Goal: Task Accomplishment & Management: Manage account settings

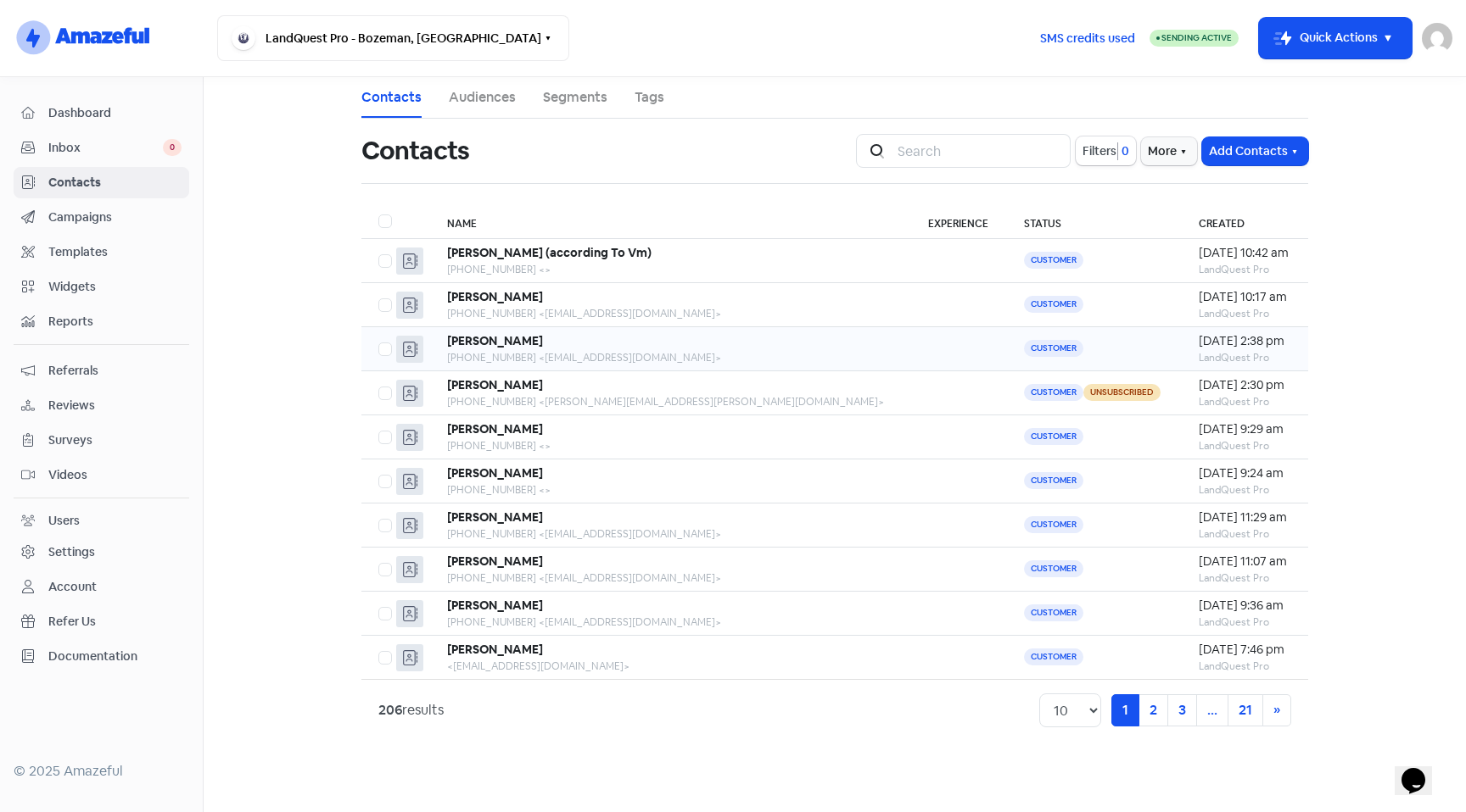
click at [584, 344] on div "[PERSON_NAME]" at bounding box center [669, 341] width 447 height 17
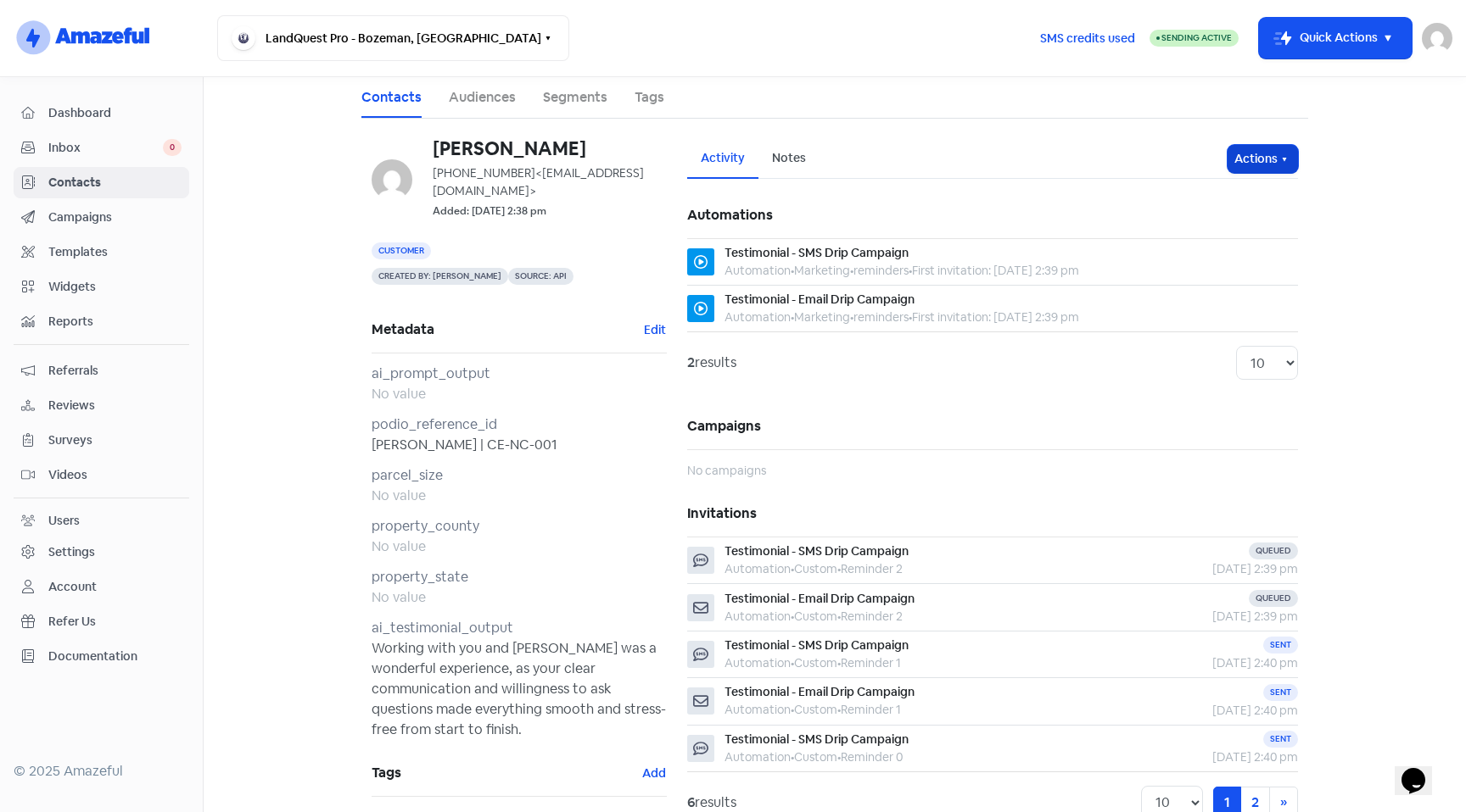
click at [1263, 158] on button "Actions" at bounding box center [1262, 158] width 70 height 28
click at [1223, 266] on button "Unsubscribe" at bounding box center [1230, 271] width 134 height 34
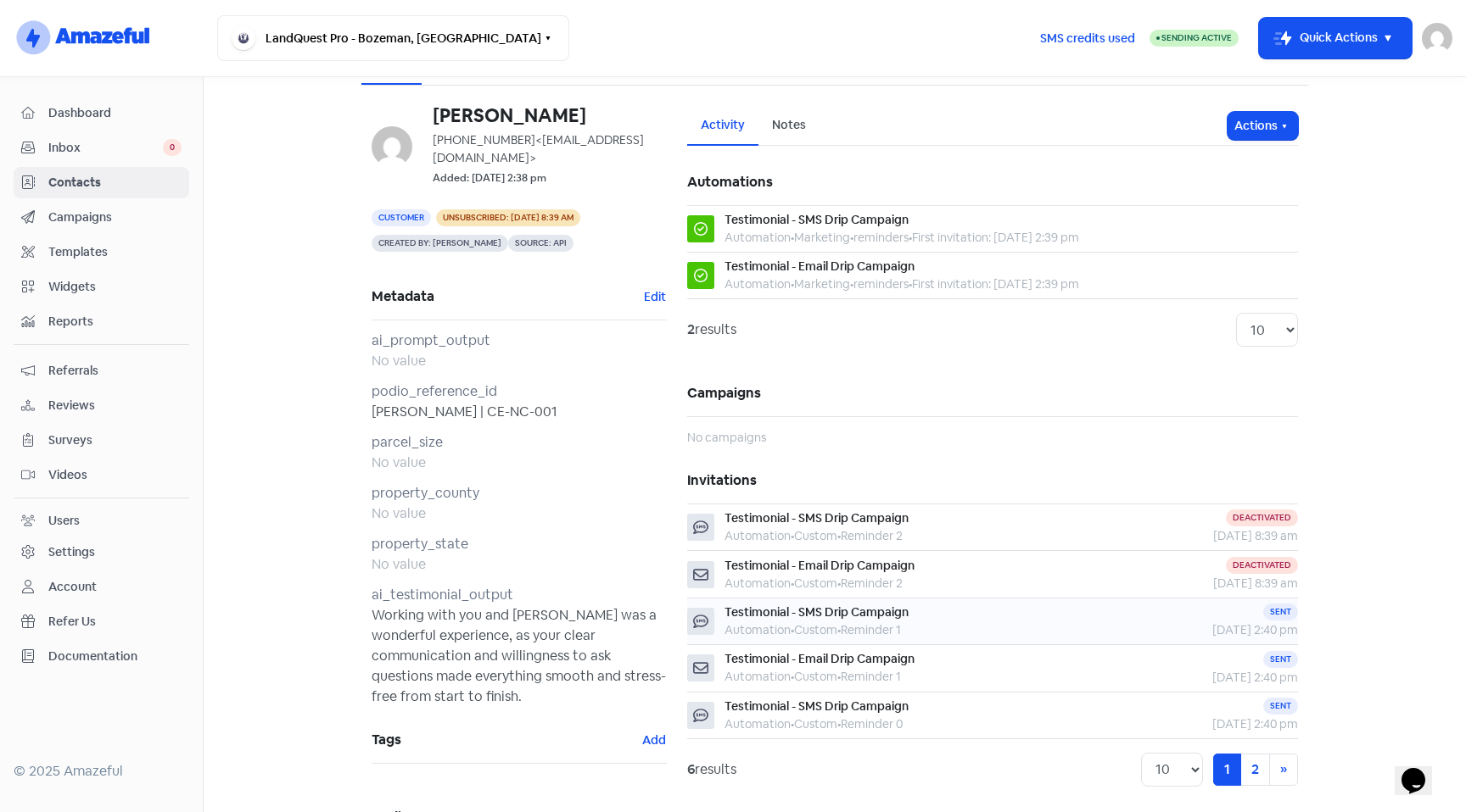
scroll to position [53, 0]
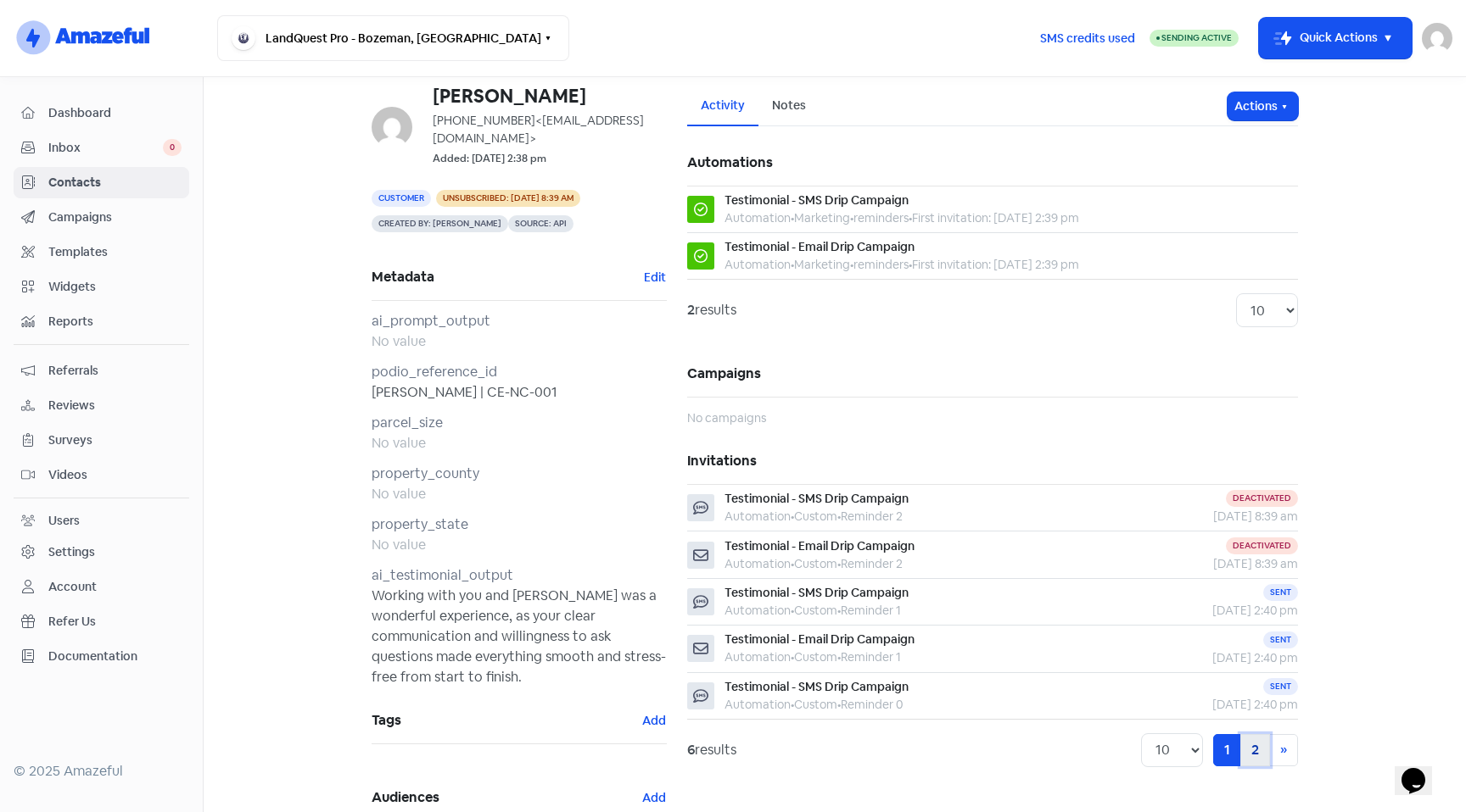
click at [1244, 747] on link "2" at bounding box center [1255, 750] width 30 height 32
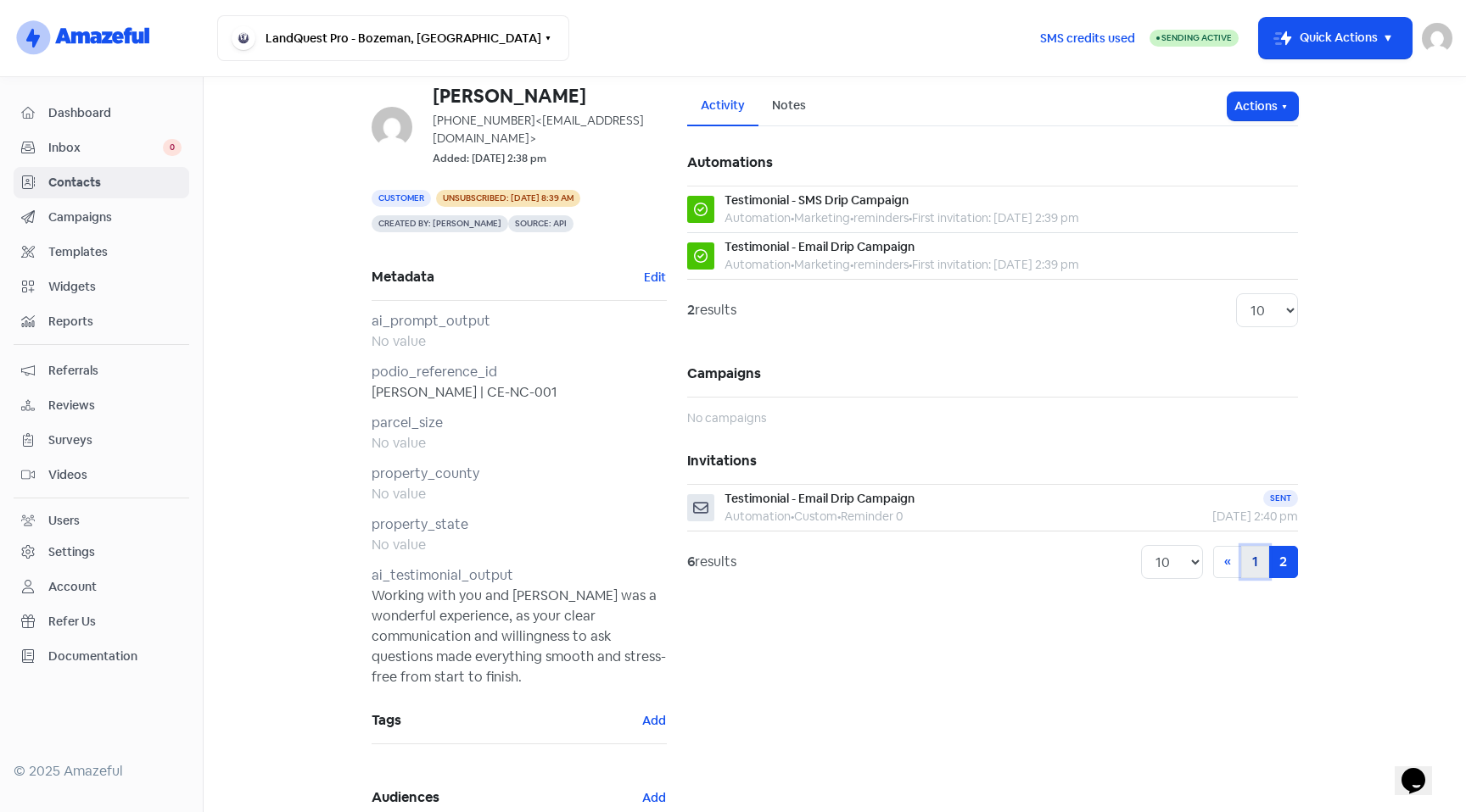
click at [1246, 567] on link "1" at bounding box center [1255, 561] width 28 height 32
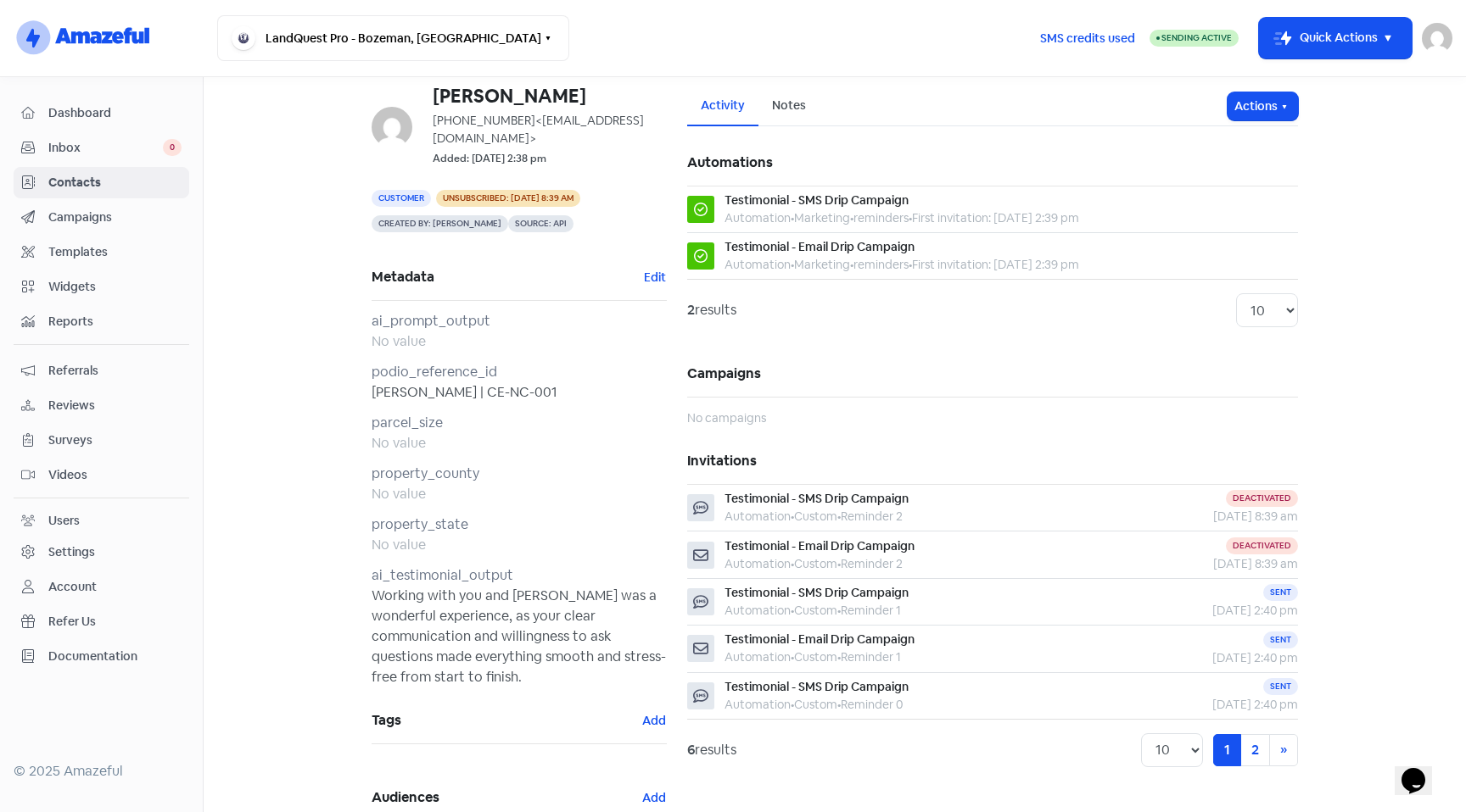
click at [96, 118] on span "Dashboard" at bounding box center [115, 113] width 133 height 17
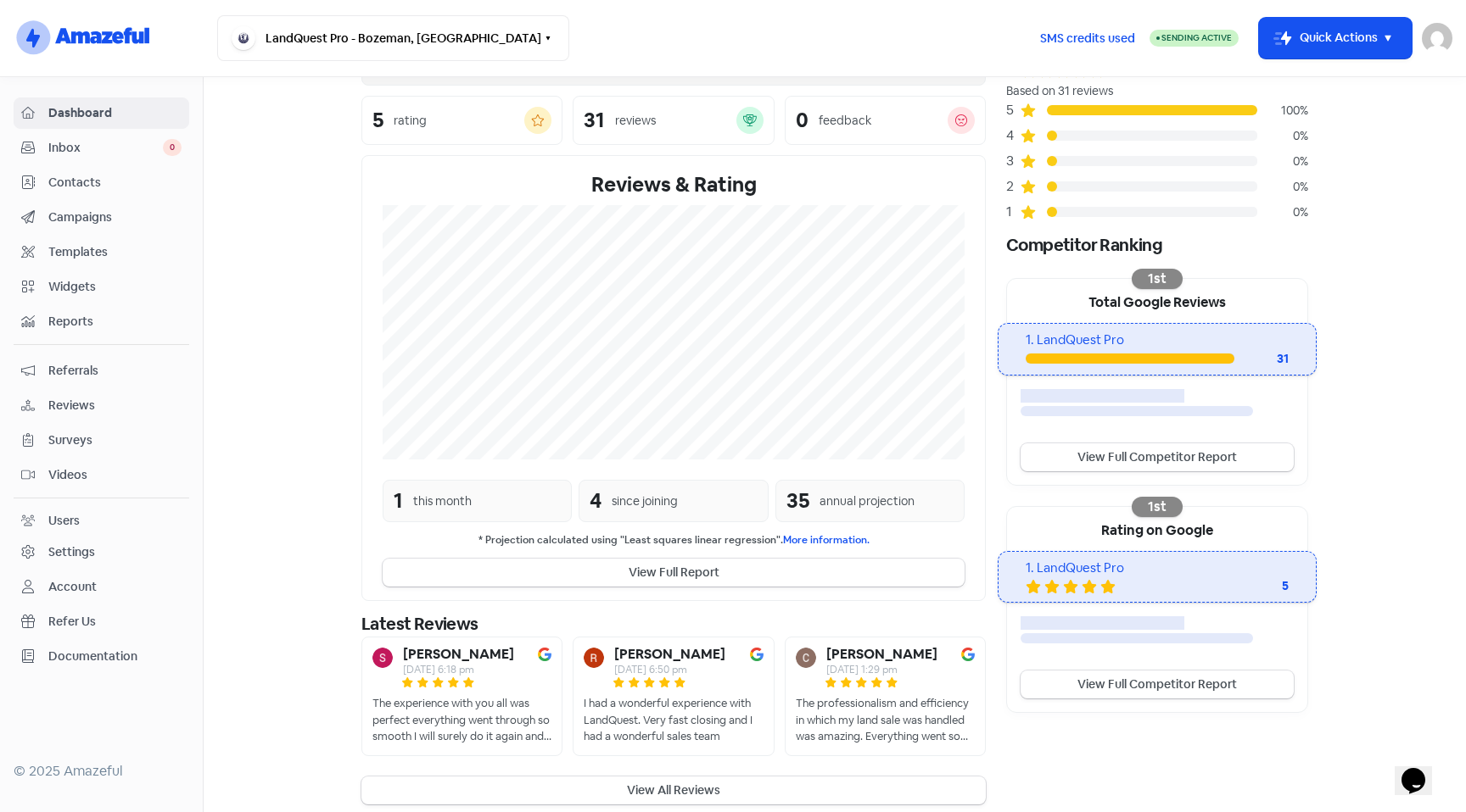
scroll to position [130, 0]
